Goal: Task Accomplishment & Management: Complete application form

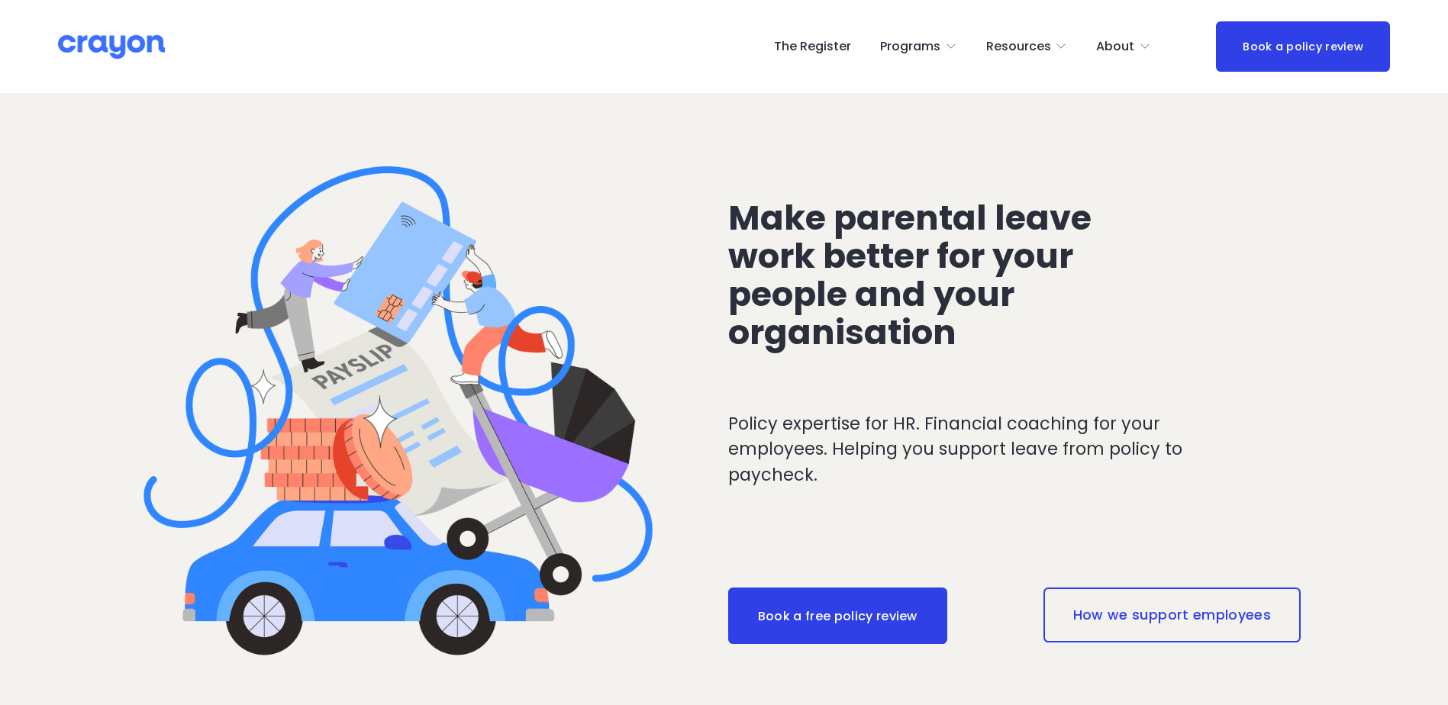
click at [838, 43] on link "The Register" at bounding box center [812, 46] width 77 height 24
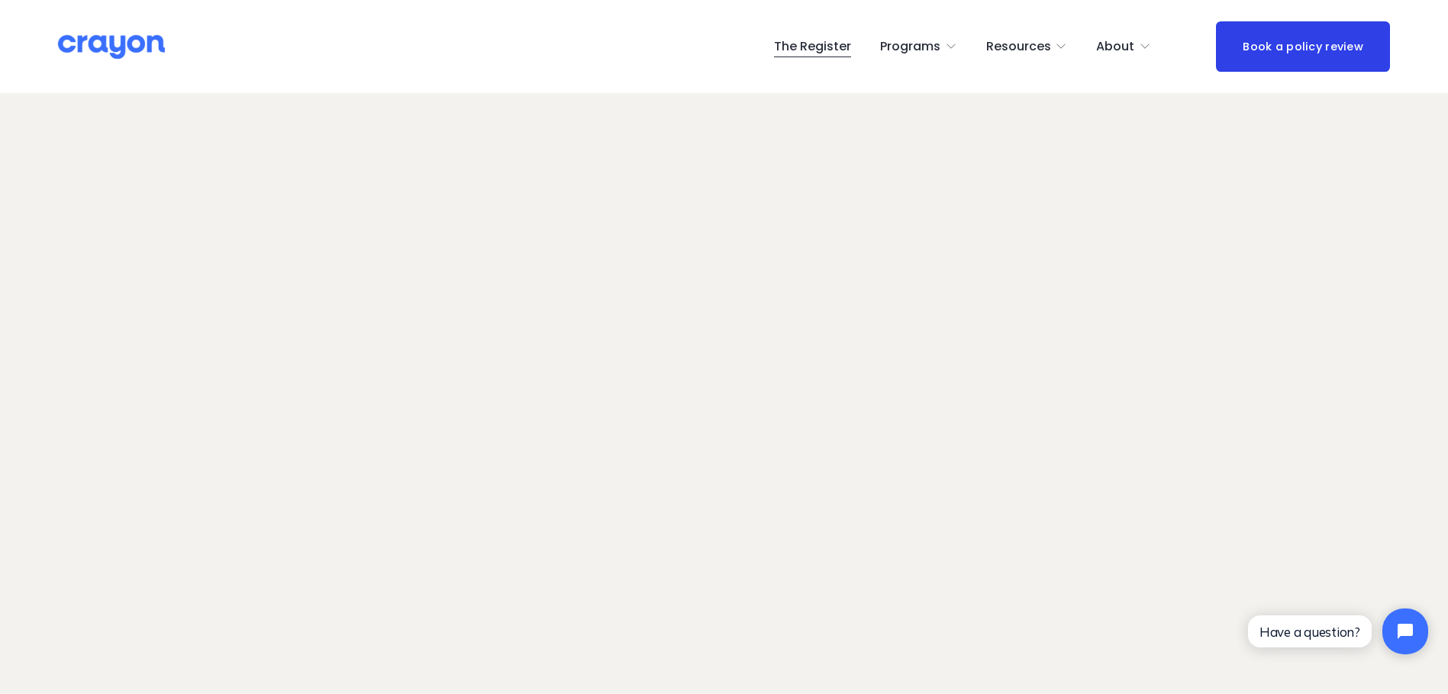
scroll to position [108, 0]
